Goal: Use online tool/utility: Use online tool/utility

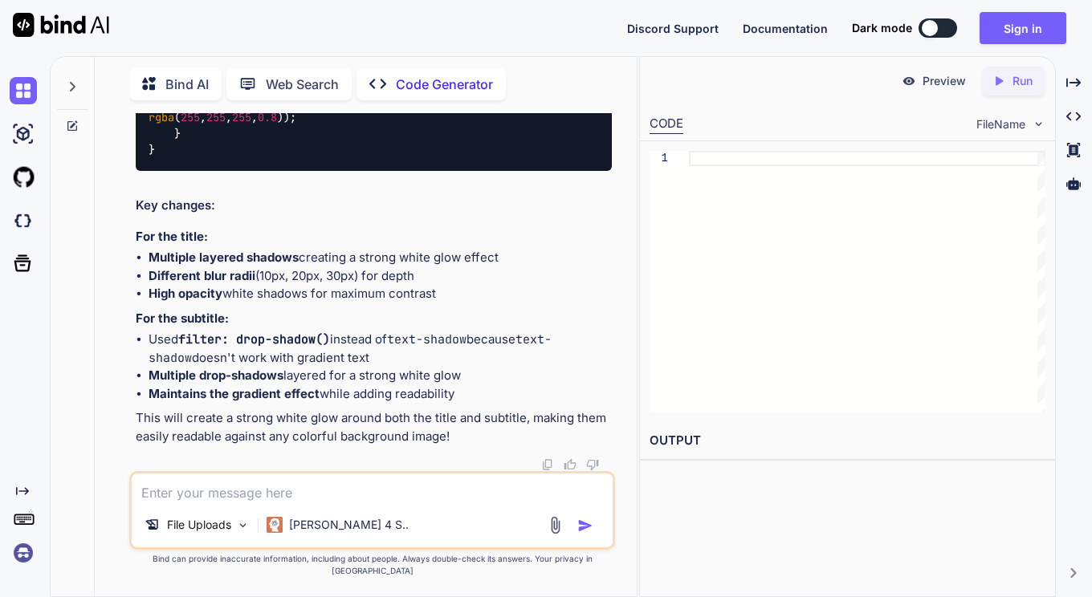
click at [768, 222] on div at bounding box center [867, 282] width 357 height 262
type textarea "x"
type textarea "Traditional Farming Excellence </div> </div> <!-- Continue adding the rest of t…"
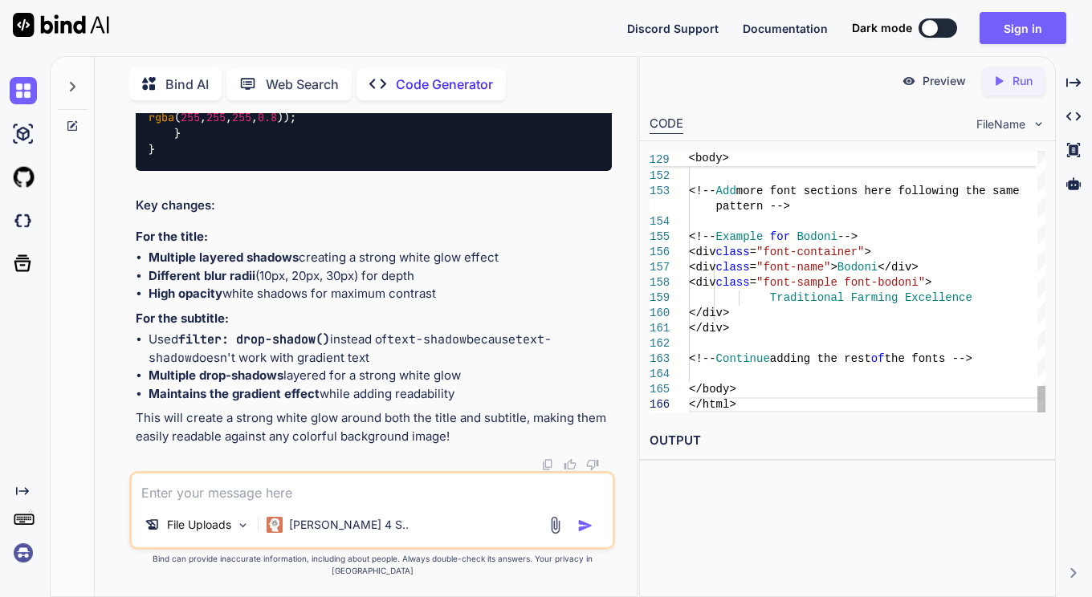
type textarea "x"
click at [1010, 88] on icon "Created with Pixso." at bounding box center [1002, 81] width 21 height 14
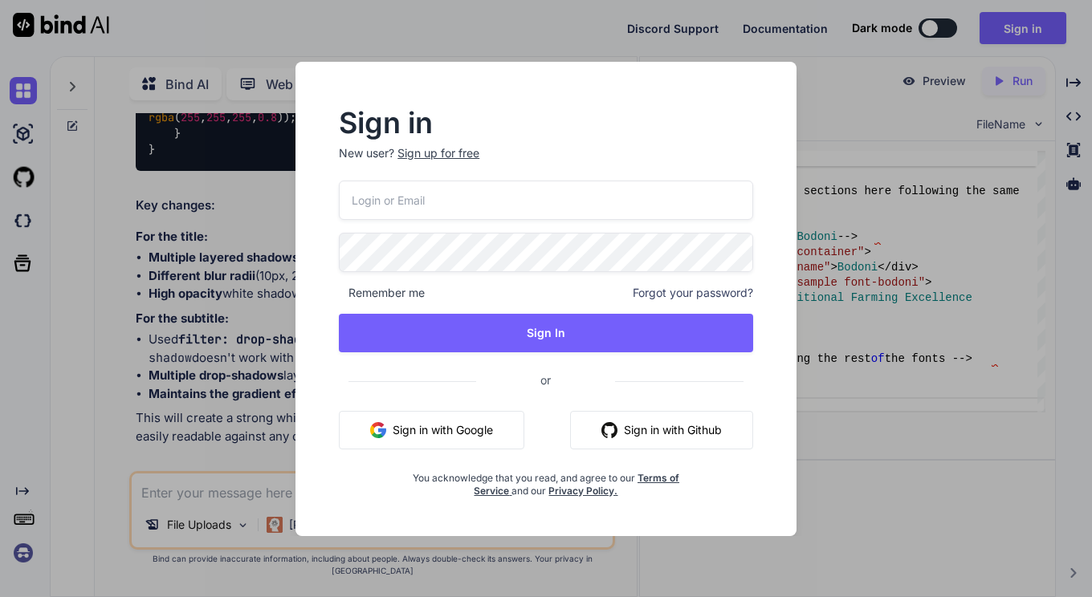
click at [562, 202] on input "email" at bounding box center [546, 200] width 414 height 39
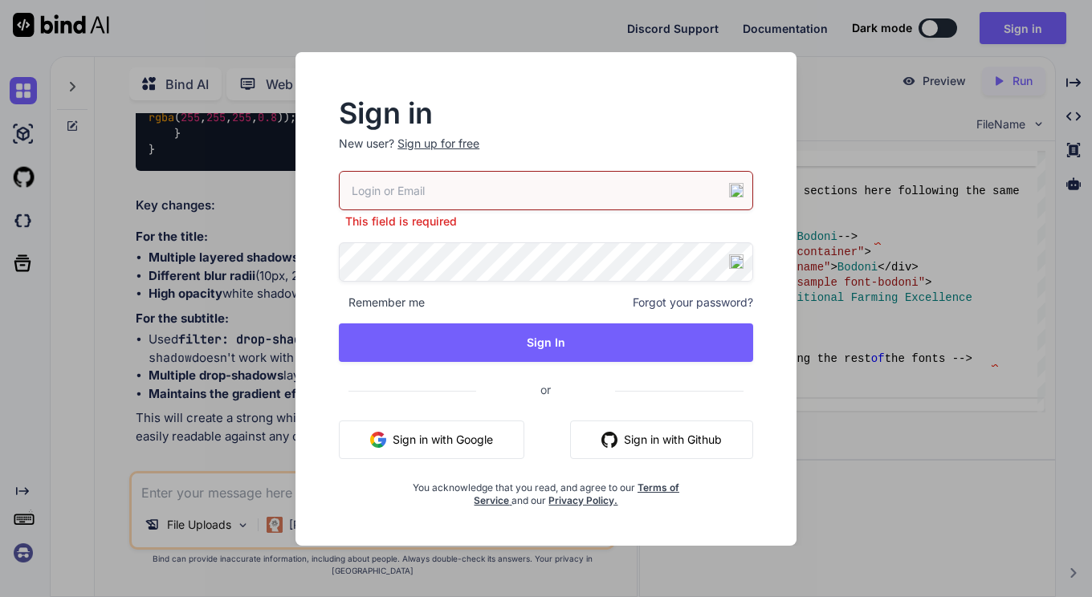
type input "[EMAIL_ADDRESS][DOMAIN_NAME]"
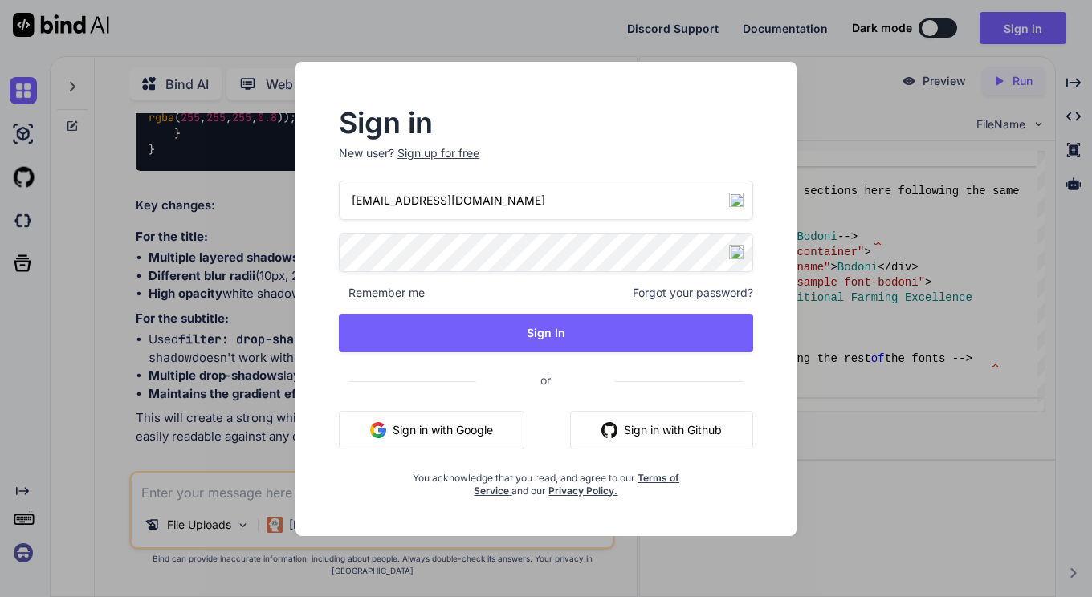
click at [477, 324] on button "Sign In" at bounding box center [546, 333] width 414 height 39
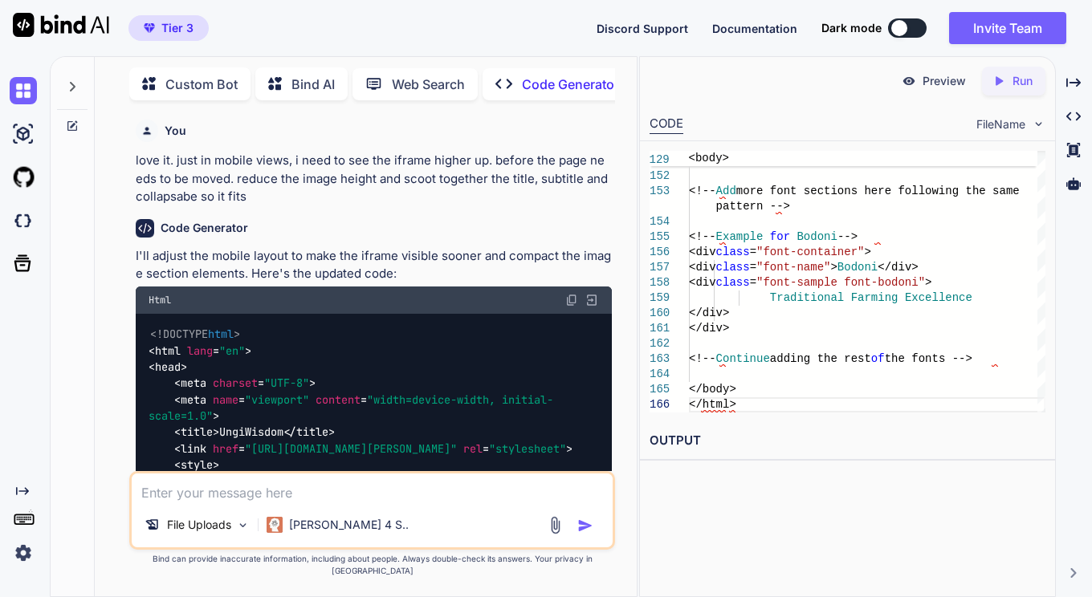
click at [1016, 87] on div "Created with Pixso. Run" at bounding box center [1013, 81] width 63 height 29
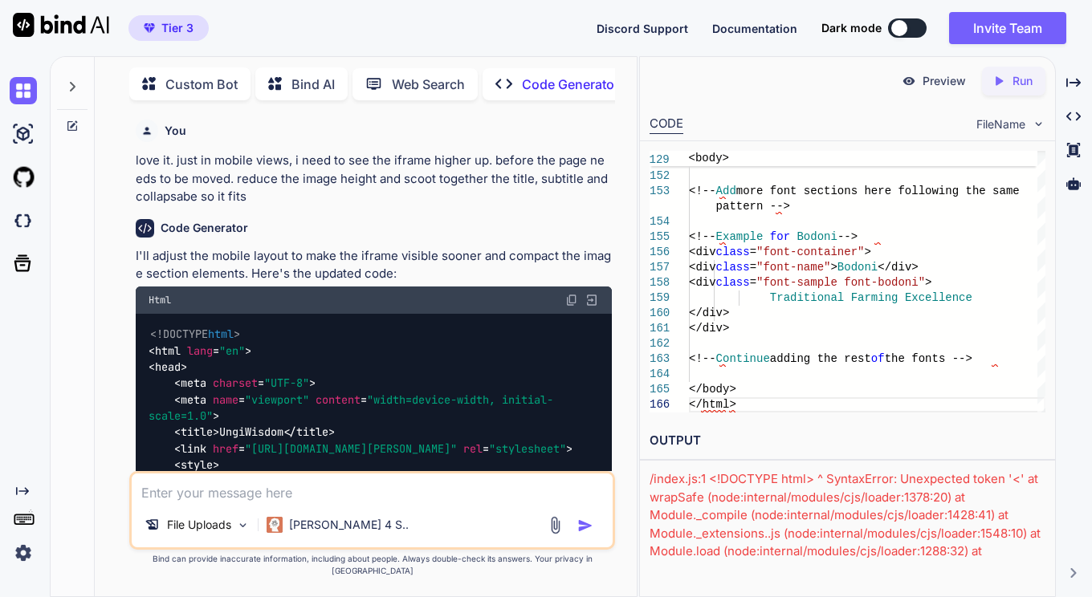
click at [915, 82] on img at bounding box center [909, 81] width 14 height 14
click at [434, 503] on textarea at bounding box center [372, 488] width 480 height 29
drag, startPoint x: 342, startPoint y: 501, endPoint x: 328, endPoint y: 495, distance: 15.8
click at [342, 501] on textarea at bounding box center [372, 488] width 480 height 29
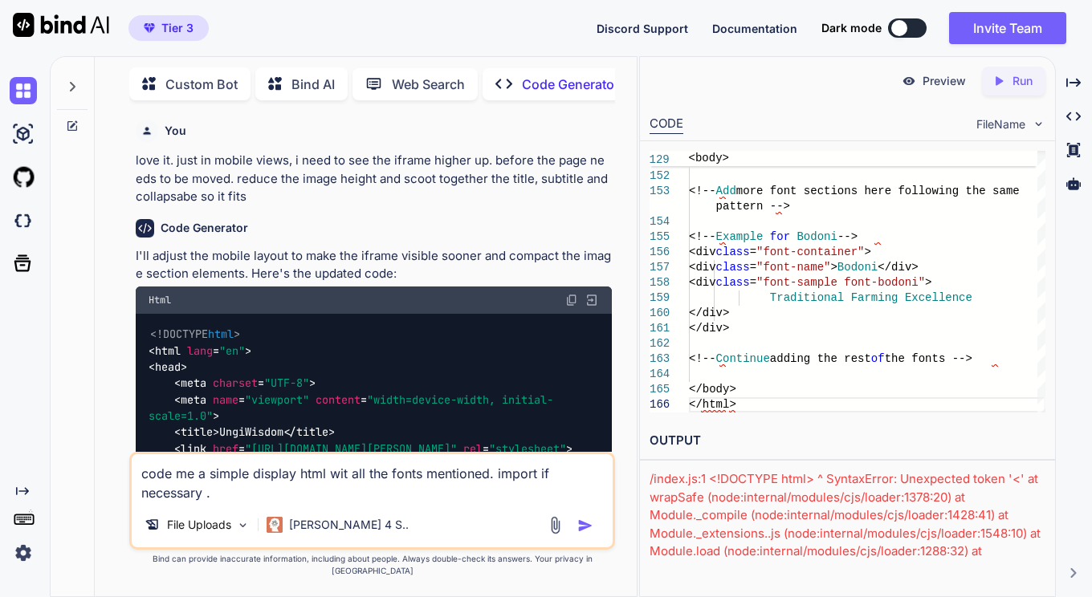
paste textarea "```Thinking Okay, so the user wants a font that expresses agriculture. Hmm, I n…"
type textarea "code me a simple display html wit all the fonts mentioned. import if necessary …"
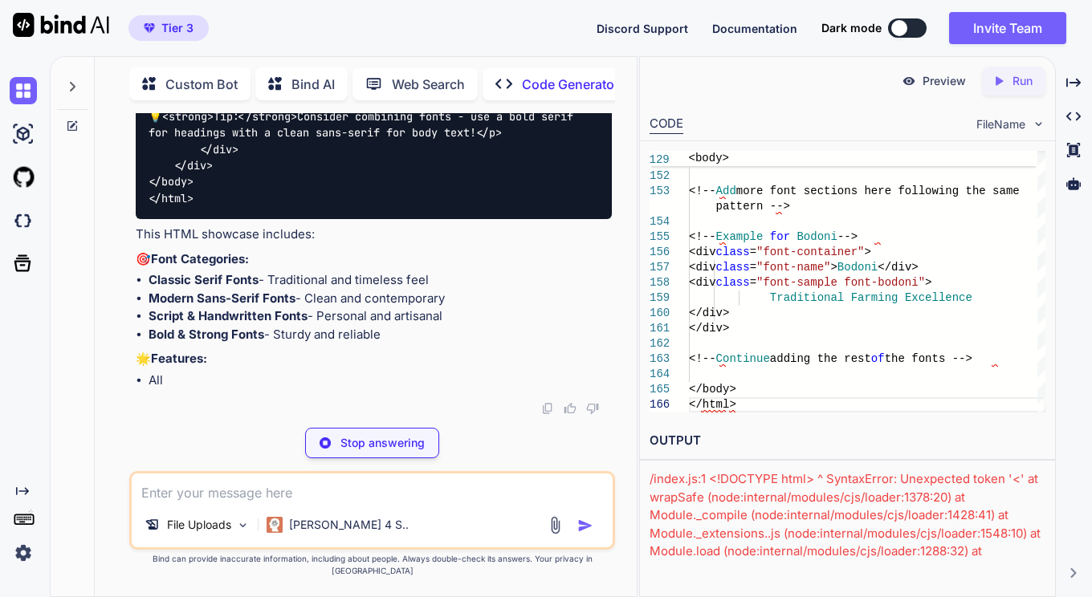
scroll to position [14500, 0]
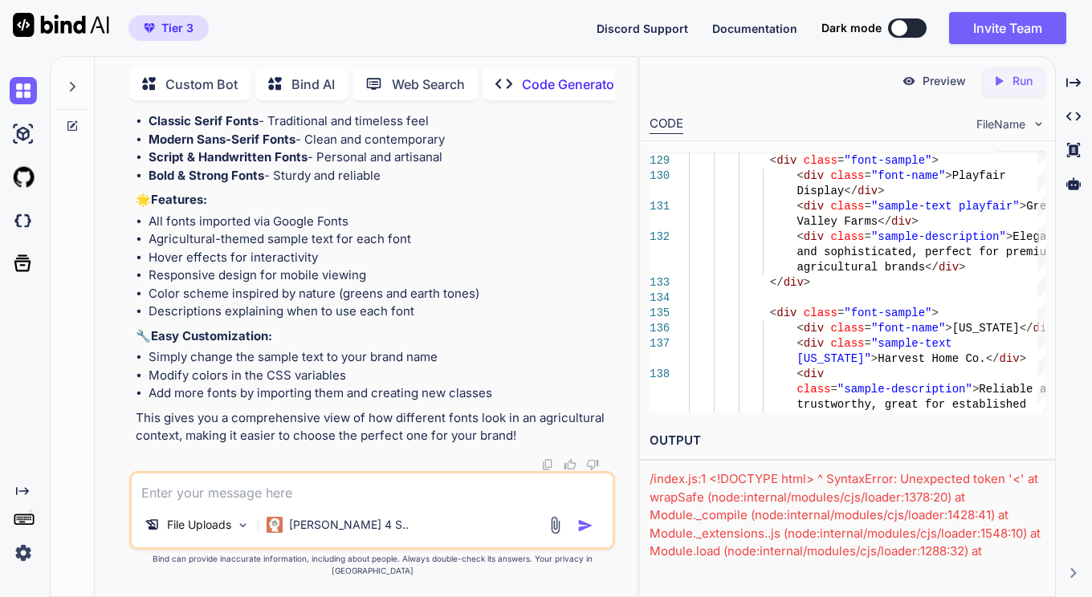
click at [1020, 87] on p "Run" at bounding box center [1023, 81] width 20 height 16
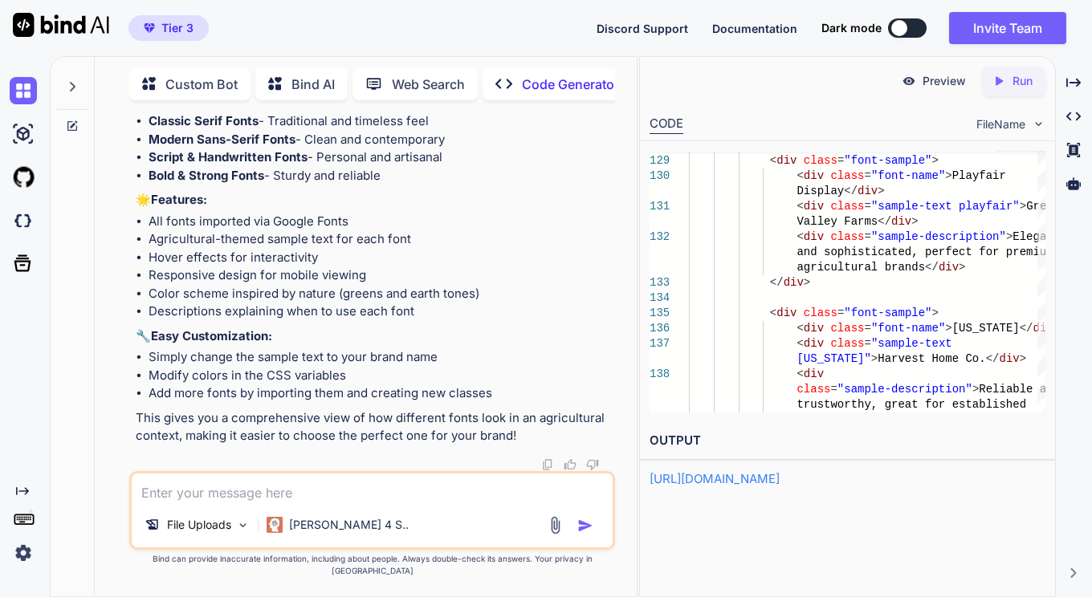
click at [941, 86] on p "Preview" at bounding box center [944, 81] width 43 height 16
